Goal: Transaction & Acquisition: Purchase product/service

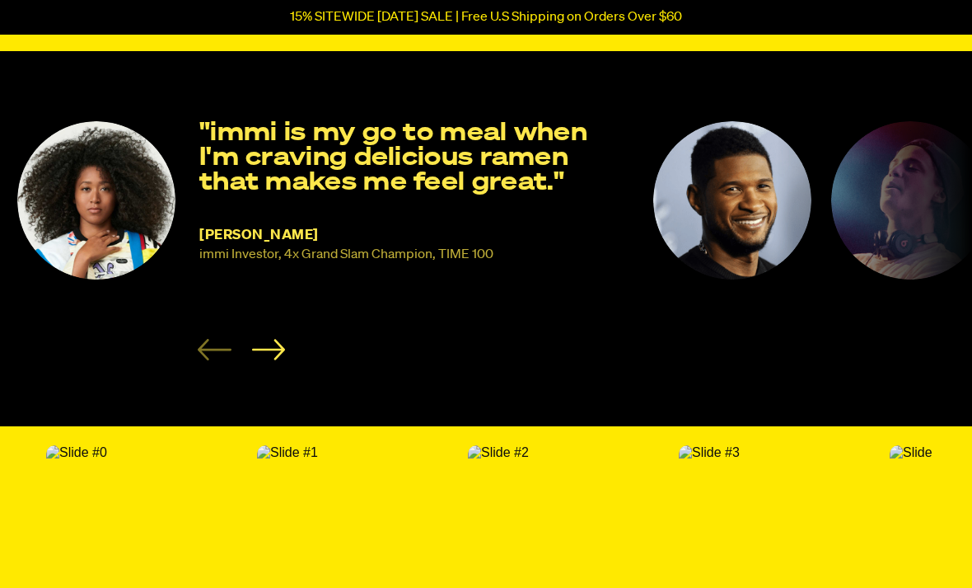
scroll to position [2560, 0]
